Goal: Transaction & Acquisition: Purchase product/service

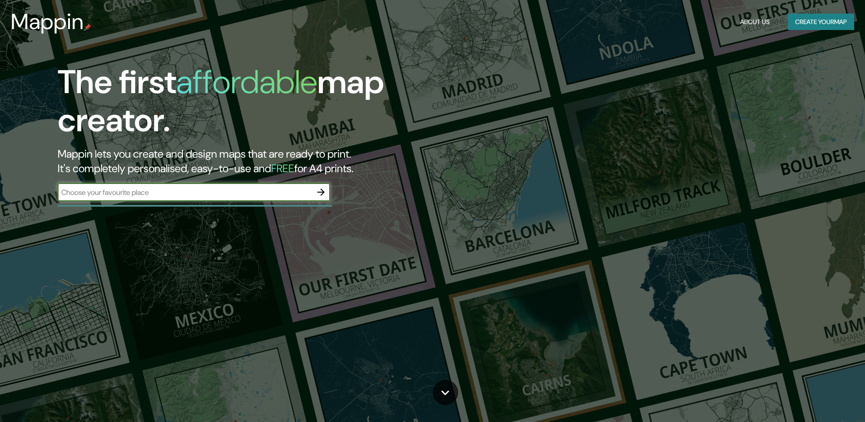
click at [292, 192] on input "text" at bounding box center [185, 192] width 254 height 10
click at [322, 191] on icon "button" at bounding box center [320, 191] width 7 height 7
click at [827, 30] on button "Create your map" at bounding box center [820, 22] width 66 height 17
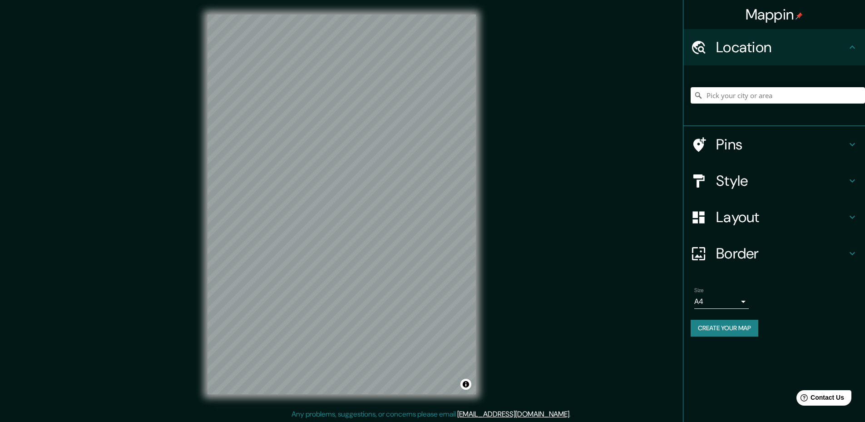
click at [772, 47] on h4 "Location" at bounding box center [781, 47] width 131 height 18
click at [792, 98] on input "Pick your city or area" at bounding box center [777, 95] width 174 height 16
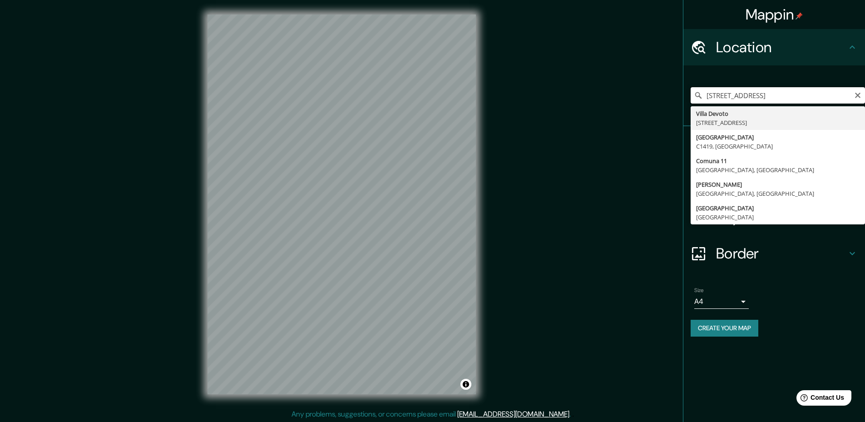
click at [832, 97] on input "[STREET_ADDRESS]" at bounding box center [777, 95] width 174 height 16
type input "[GEOGRAPHIC_DATA]"
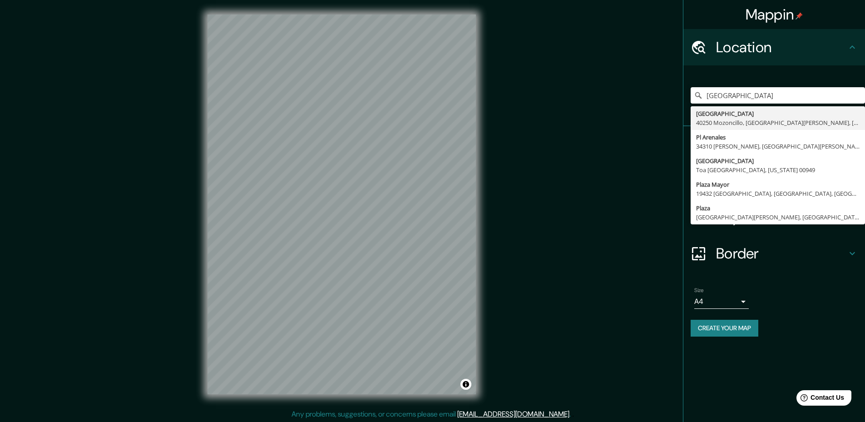
click at [833, 76] on div "[GEOGRAPHIC_DATA] [GEOGRAPHIC_DATA], [GEOGRAPHIC_DATA][PERSON_NAME], [GEOGRAPHI…" at bounding box center [777, 95] width 174 height 45
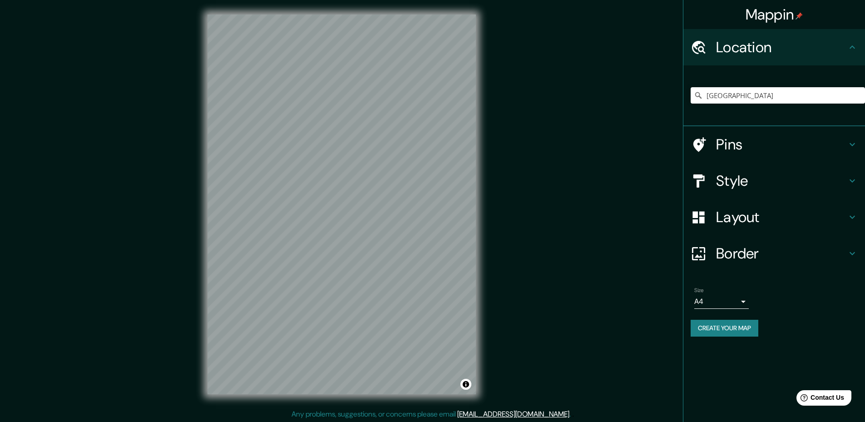
click at [764, 145] on h4 "Pins" at bounding box center [781, 144] width 131 height 18
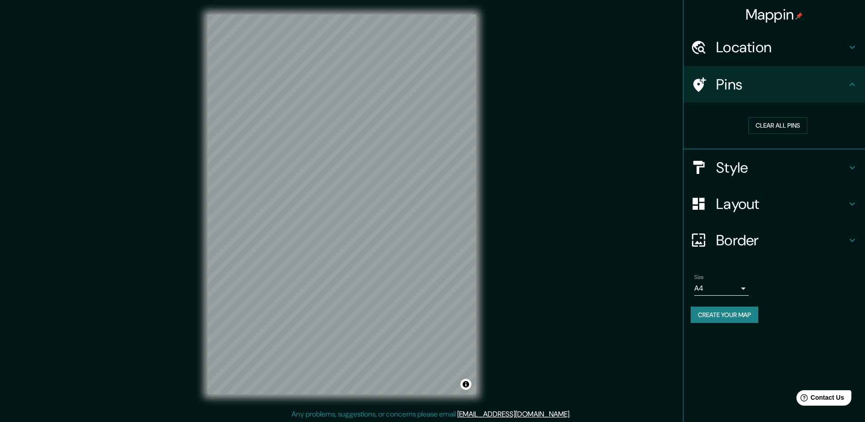
click at [760, 177] on div "Style" at bounding box center [774, 167] width 182 height 36
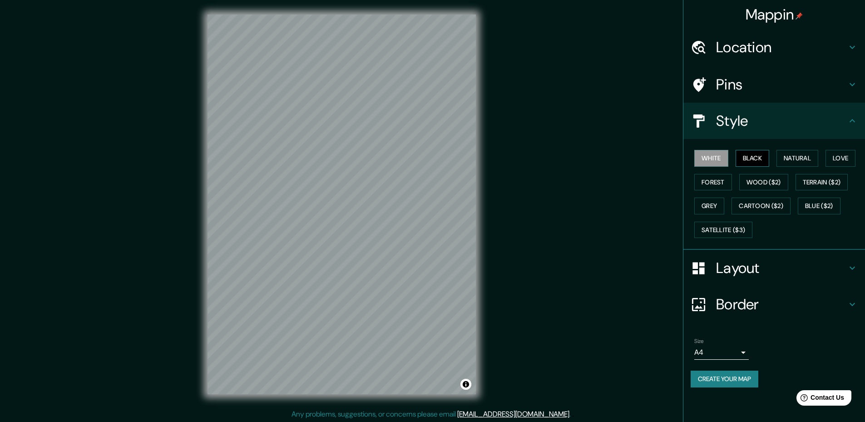
click at [748, 160] on button "Black" at bounding box center [752, 158] width 34 height 17
click at [797, 157] on button "Natural" at bounding box center [797, 158] width 42 height 17
click at [839, 154] on button "Love" at bounding box center [840, 158] width 30 height 17
click at [718, 176] on button "Forest" at bounding box center [713, 182] width 38 height 17
click at [745, 176] on button "Wood ($2)" at bounding box center [763, 182] width 49 height 17
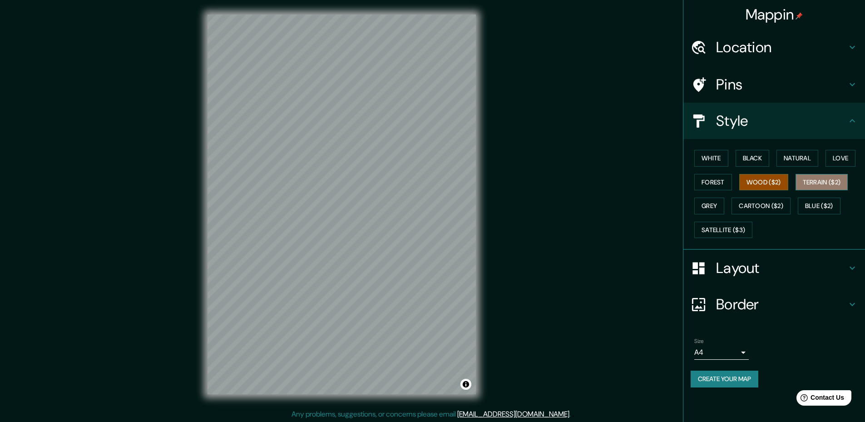
click at [819, 187] on button "Terrain ($2)" at bounding box center [821, 182] width 53 height 17
click at [703, 204] on button "Grey" at bounding box center [709, 205] width 30 height 17
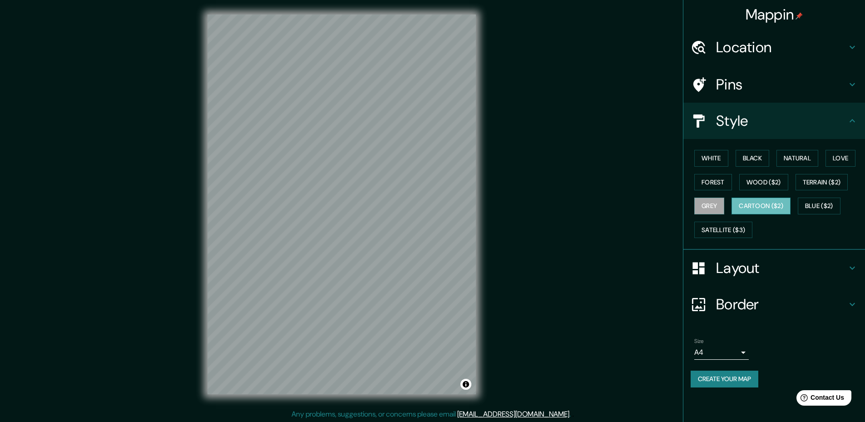
click at [752, 208] on button "Cartoon ($2)" at bounding box center [760, 205] width 59 height 17
click at [821, 206] on button "Blue ($2)" at bounding box center [818, 205] width 43 height 17
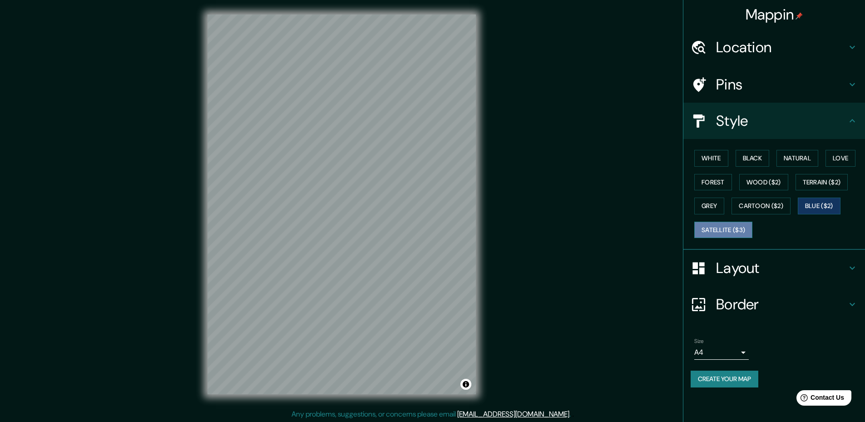
click at [736, 233] on button "Satellite ($3)" at bounding box center [723, 229] width 58 height 17
click at [793, 162] on button "Natural" at bounding box center [797, 158] width 42 height 17
click at [754, 269] on h4 "Layout" at bounding box center [781, 268] width 131 height 18
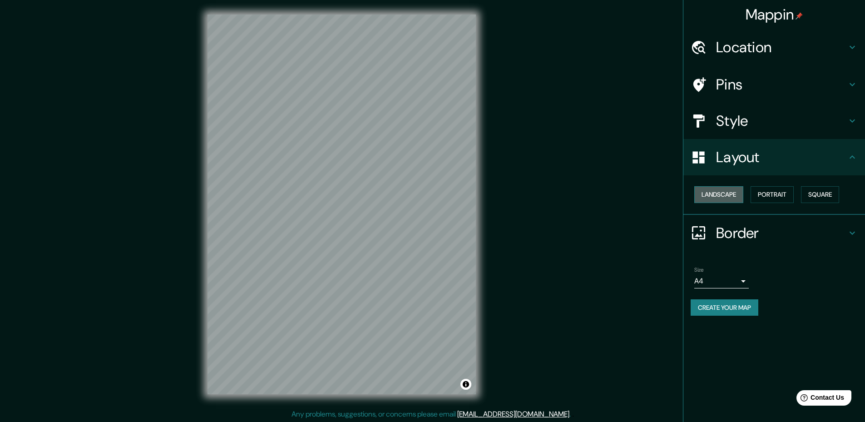
click at [733, 197] on button "Landscape" at bounding box center [718, 194] width 49 height 17
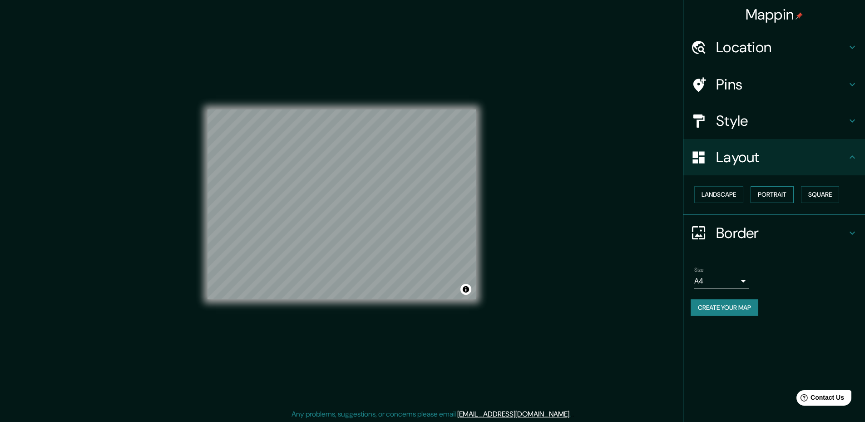
click at [780, 197] on button "Portrait" at bounding box center [771, 194] width 43 height 17
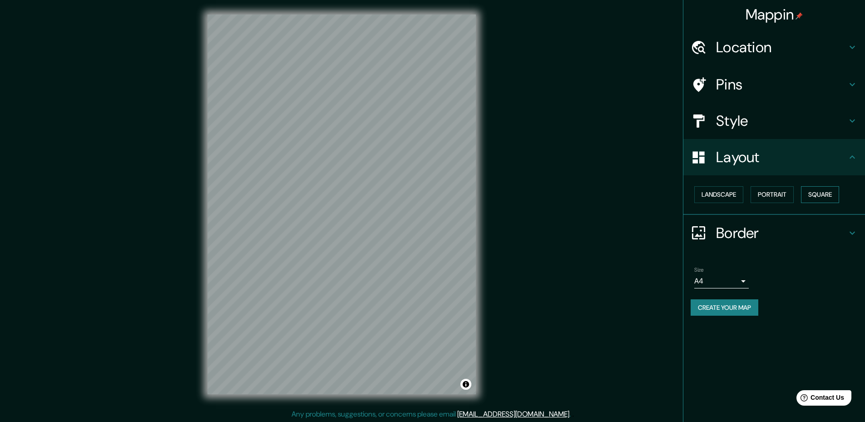
click at [812, 198] on button "Square" at bounding box center [820, 194] width 38 height 17
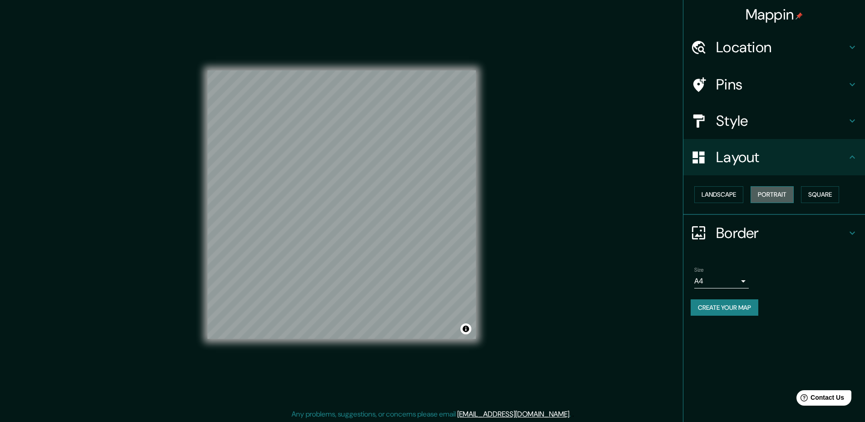
click at [782, 200] on button "Portrait" at bounding box center [771, 194] width 43 height 17
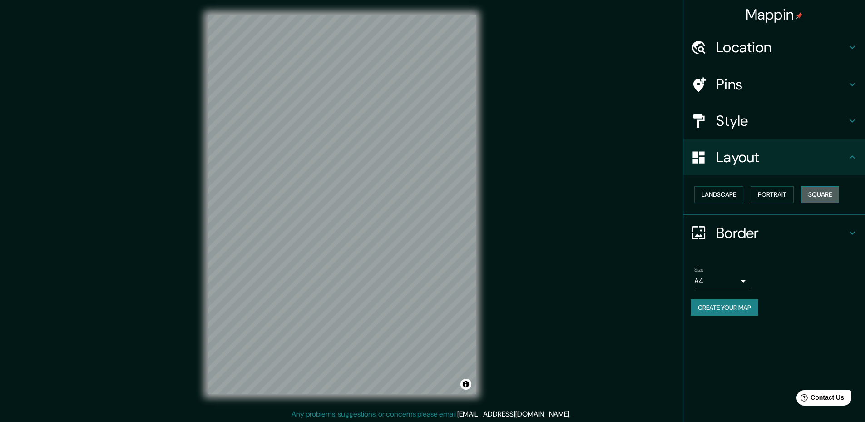
click at [831, 201] on button "Square" at bounding box center [820, 194] width 38 height 17
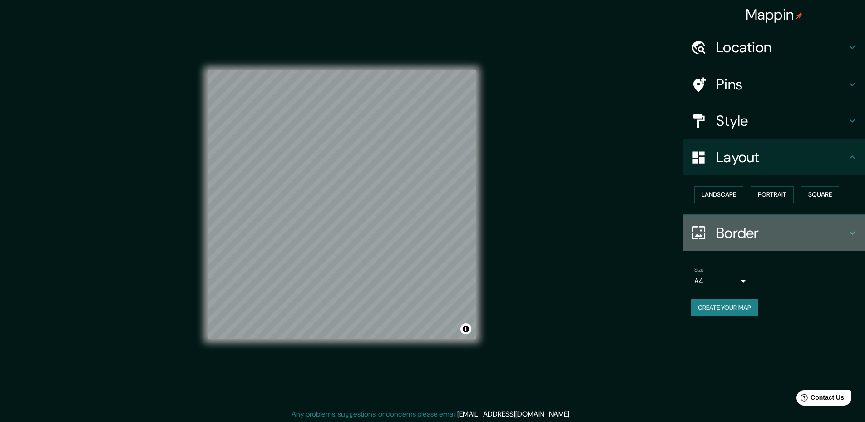
click at [811, 226] on h4 "Border" at bounding box center [781, 233] width 131 height 18
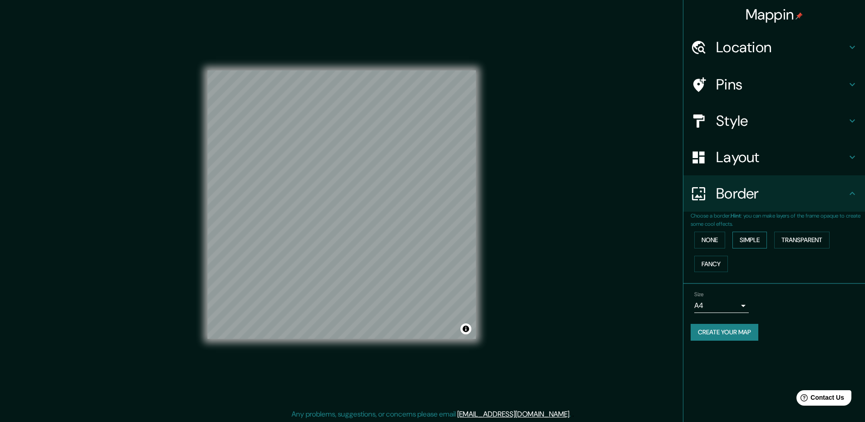
click at [745, 241] on button "Simple" at bounding box center [749, 239] width 34 height 17
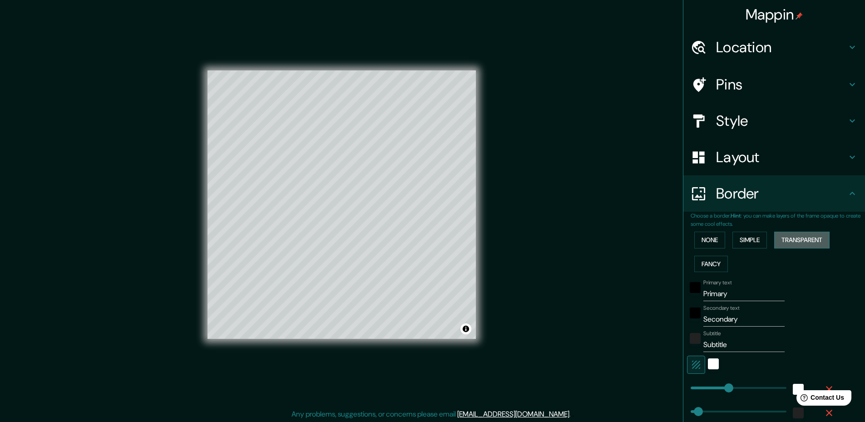
click at [797, 241] on button "Transparent" at bounding box center [801, 239] width 55 height 17
click at [703, 269] on button "Fancy" at bounding box center [711, 264] width 34 height 17
click at [704, 246] on button "None" at bounding box center [709, 239] width 31 height 17
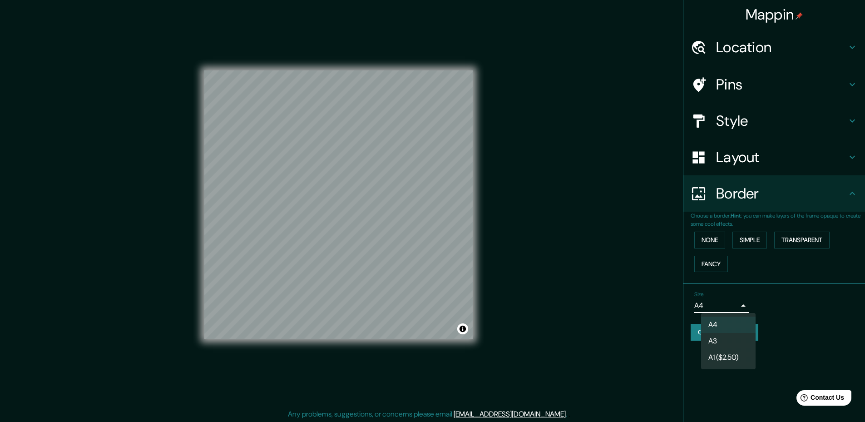
click at [741, 302] on body "Mappin Location [GEOGRAPHIC_DATA] [GEOGRAPHIC_DATA], [GEOGRAPHIC_DATA][PERSON_N…" at bounding box center [432, 211] width 865 height 422
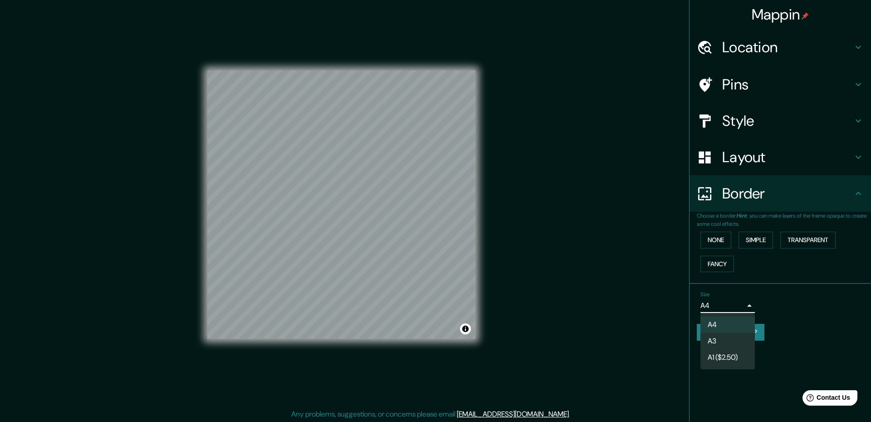
click at [772, 301] on div at bounding box center [435, 211] width 871 height 422
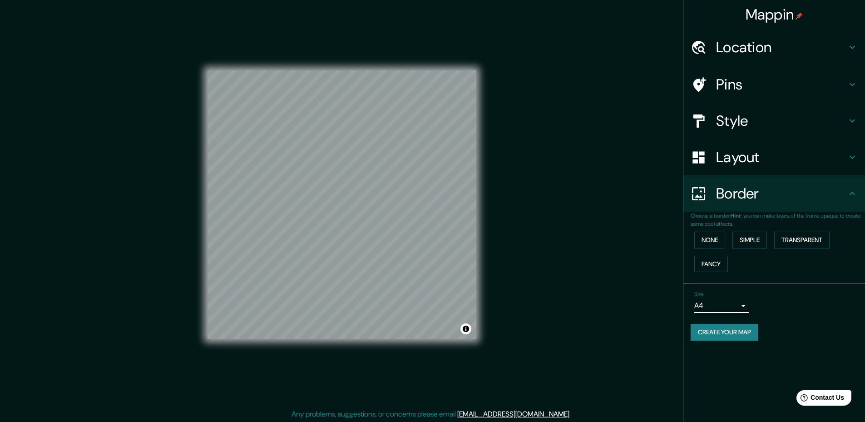
click at [757, 134] on div "Style" at bounding box center [774, 121] width 182 height 36
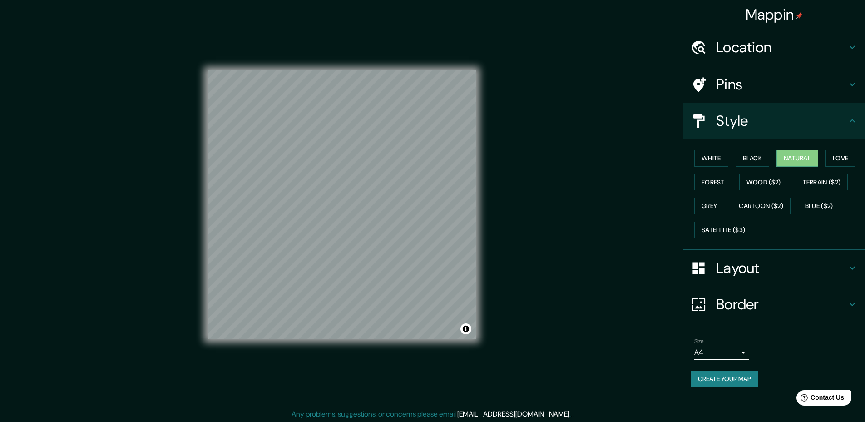
click at [758, 131] on div "Style" at bounding box center [774, 121] width 182 height 36
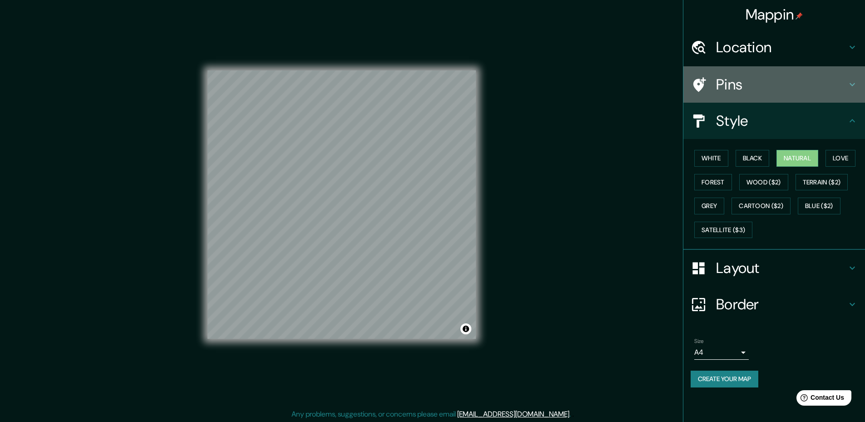
click at [758, 88] on h4 "Pins" at bounding box center [781, 84] width 131 height 18
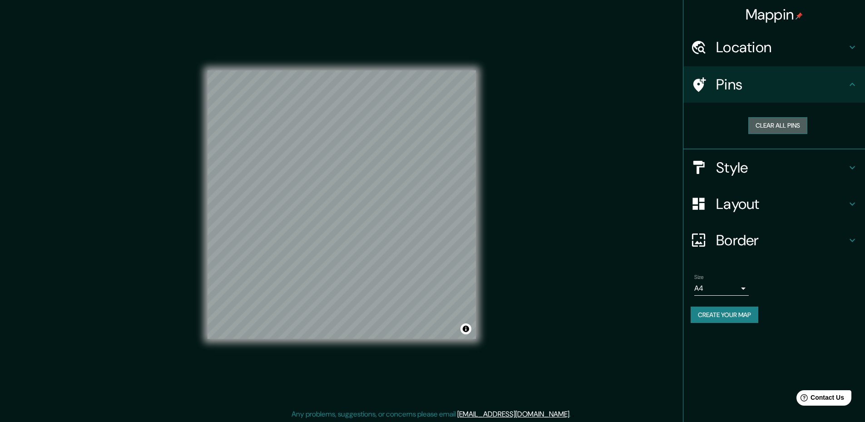
click at [773, 132] on button "Clear all pins" at bounding box center [777, 125] width 59 height 17
click at [747, 59] on div "Location" at bounding box center [774, 47] width 182 height 36
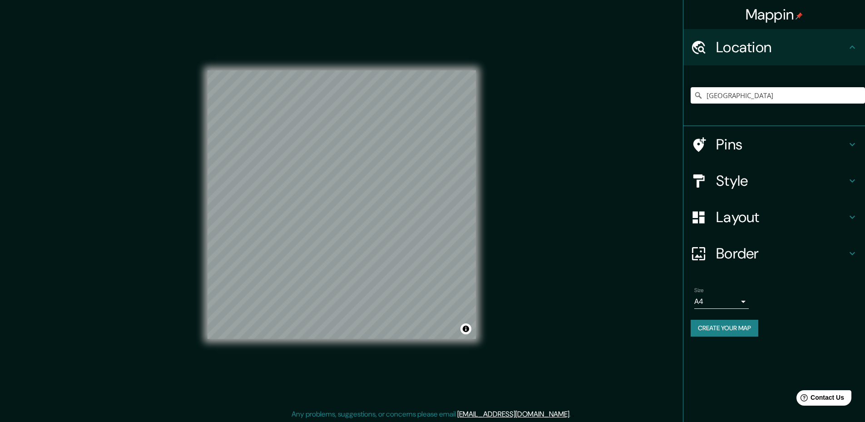
click at [747, 59] on div "Location" at bounding box center [774, 47] width 182 height 36
click at [438, 230] on div at bounding box center [440, 226] width 7 height 7
click at [709, 323] on button "Create your map" at bounding box center [724, 328] width 68 height 17
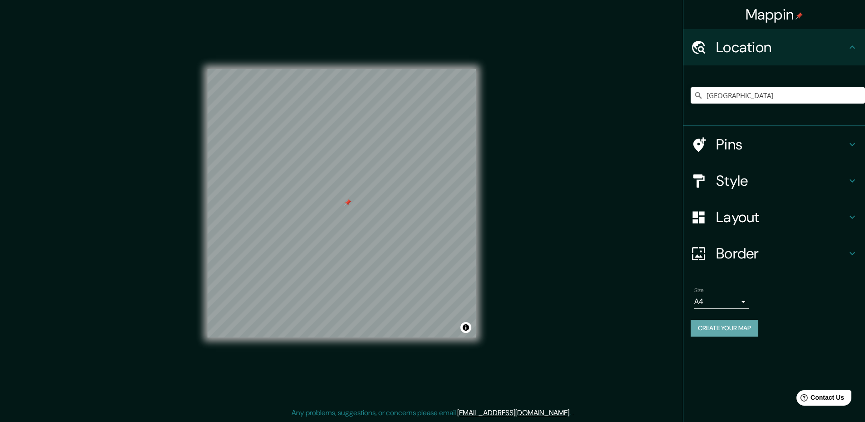
click at [740, 328] on button "Create your map" at bounding box center [724, 328] width 68 height 17
click at [348, 202] on div at bounding box center [347, 202] width 7 height 7
